Goal: Task Accomplishment & Management: Complete application form

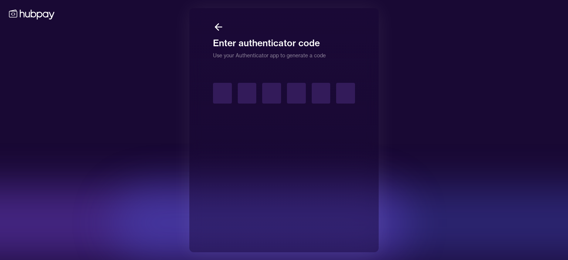
type input "*"
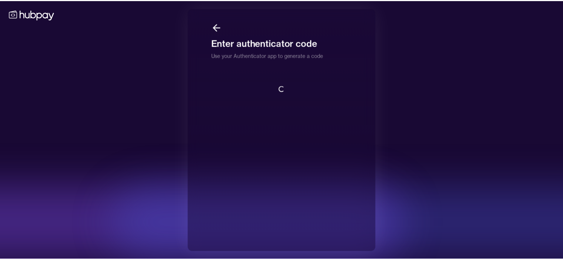
scroll to position [0, 0]
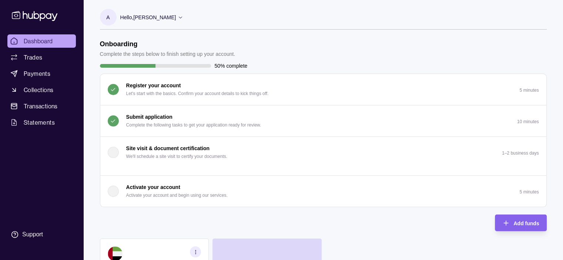
click at [189, 118] on div "Submit application Complete the following tasks to get your application ready f…" at bounding box center [193, 121] width 135 height 16
